Goal: Task Accomplishment & Management: Complete application form

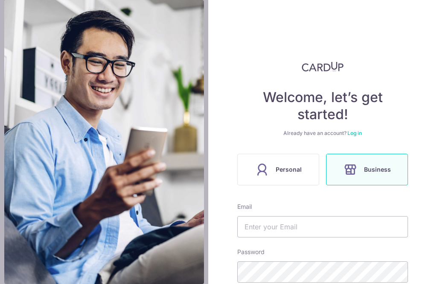
click at [279, 170] on span "Personal" at bounding box center [288, 169] width 26 height 10
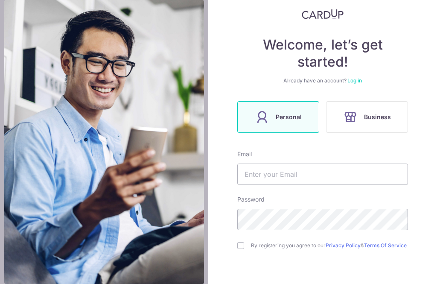
scroll to position [53, 0]
click at [308, 172] on input "text" at bounding box center [322, 173] width 171 height 21
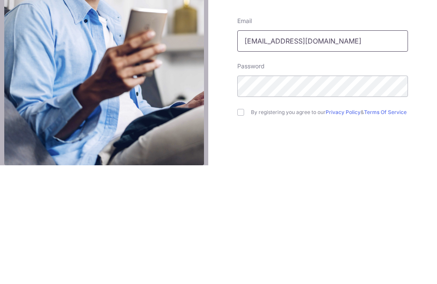
scroll to position [72, 0]
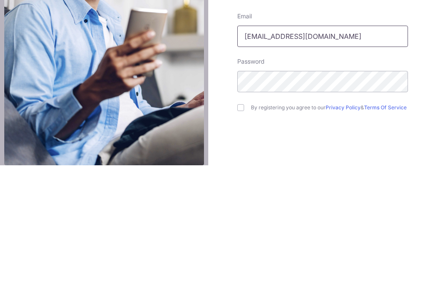
type input "[EMAIL_ADDRESS][DOMAIN_NAME]"
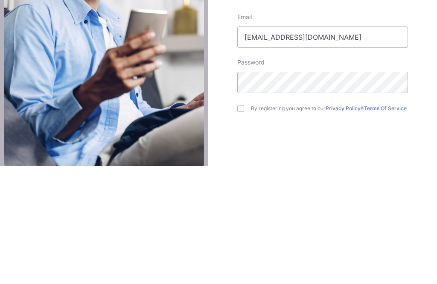
click at [238, 223] on input "checkbox" at bounding box center [240, 226] width 7 height 7
checkbox input "true"
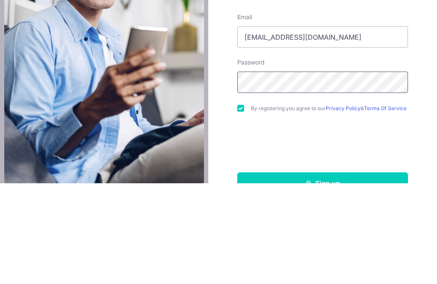
scroll to position [49, 0]
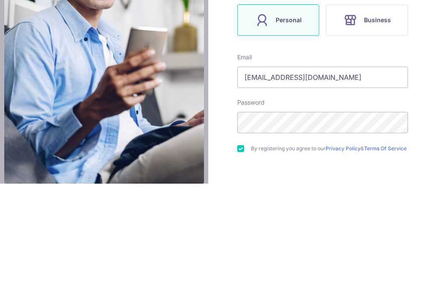
click at [418, 69] on div "Welcome, let’s get started! Already have an account? Log in Personal Business E…" at bounding box center [322, 142] width 229 height 284
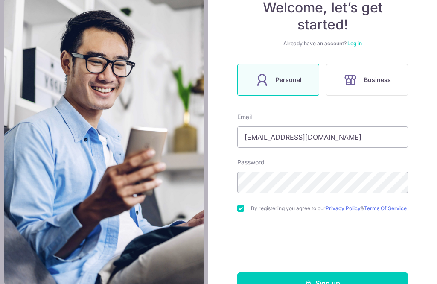
scroll to position [89, 0]
click at [338, 272] on button "Sign up" at bounding box center [322, 282] width 171 height 21
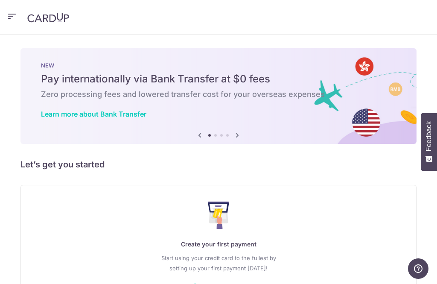
click at [16, 17] on icon "button" at bounding box center [12, 16] width 10 height 11
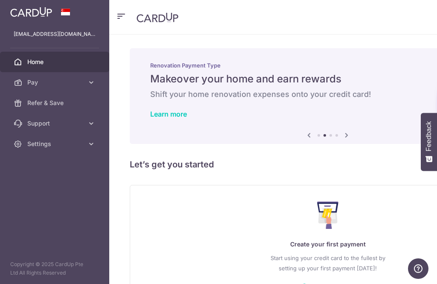
click at [59, 61] on span "Home" at bounding box center [55, 62] width 56 height 9
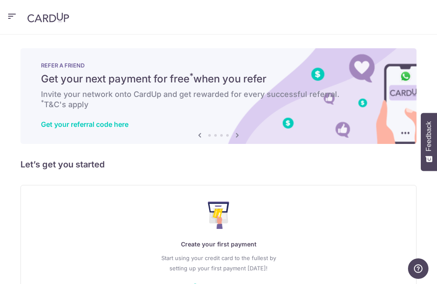
click at [73, 67] on p "REFER A FRIEND" at bounding box center [218, 65] width 355 height 7
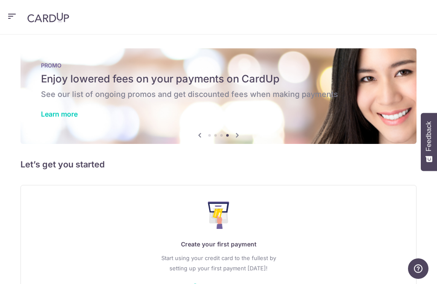
scroll to position [10, 0]
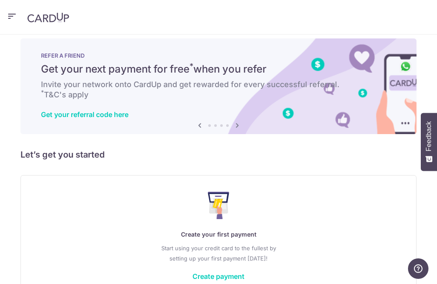
click at [73, 93] on h6 "Invite your network onto CardUp and get rewarded for every successful referral.…" at bounding box center [218, 89] width 355 height 20
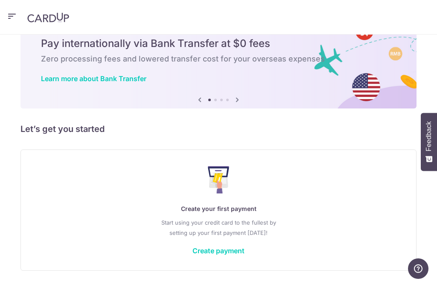
scroll to position [35, 0]
click at [235, 250] on link "Create payment" at bounding box center [218, 250] width 52 height 9
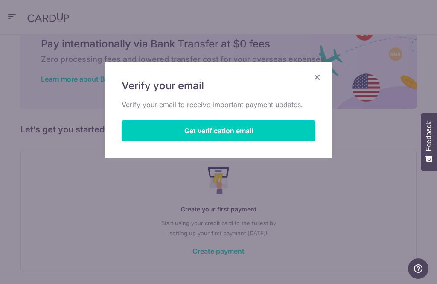
click at [255, 127] on button "Get verification email" at bounding box center [219, 130] width 194 height 21
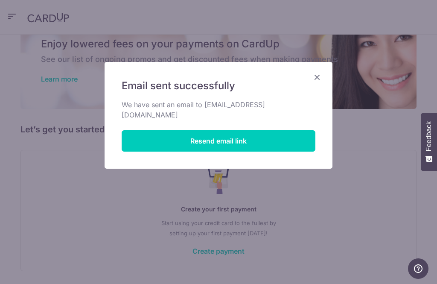
click at [321, 74] on icon "Close" at bounding box center [317, 77] width 10 height 11
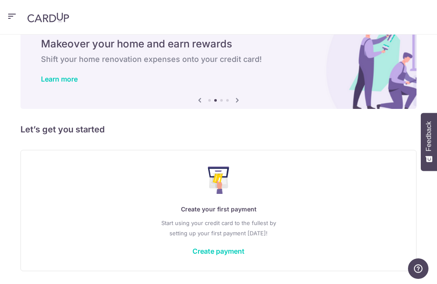
click at [239, 252] on link "Create payment" at bounding box center [218, 250] width 52 height 9
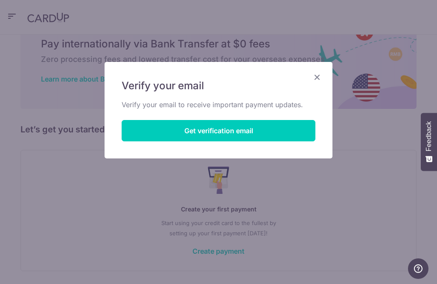
click at [319, 72] on icon "Close" at bounding box center [317, 77] width 10 height 11
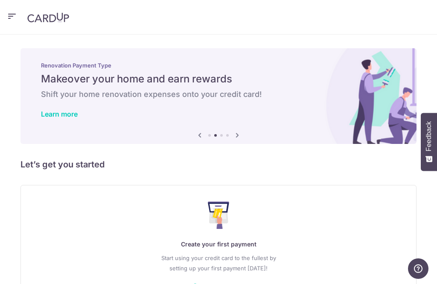
scroll to position [0, 0]
click at [16, 13] on icon "button" at bounding box center [12, 16] width 10 height 11
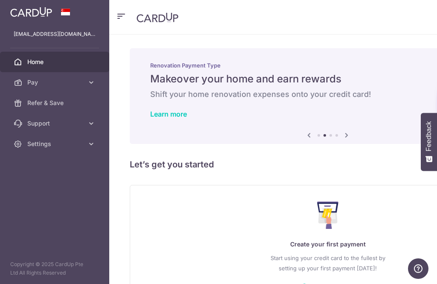
scroll to position [0, 0]
click at [58, 141] on span "Settings" at bounding box center [55, 143] width 56 height 9
click at [55, 189] on link "Logout" at bounding box center [54, 184] width 109 height 20
